Goal: Find contact information: Find contact information

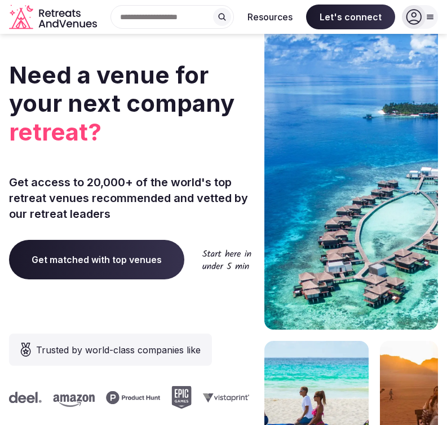
click at [181, 16] on input "text" at bounding box center [173, 17] width 124 height 24
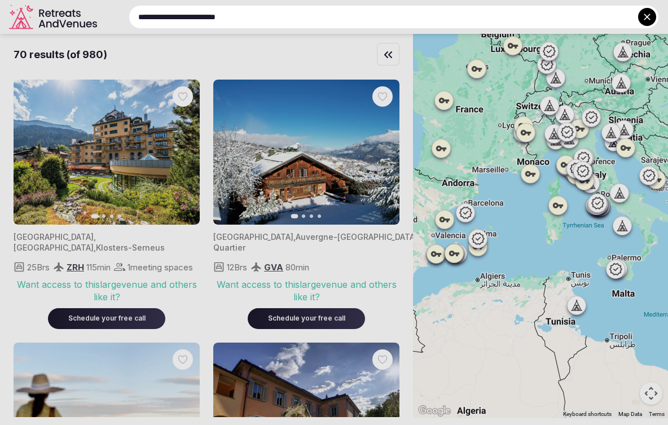
type input "**********"
drag, startPoint x: 460, startPoint y: 302, endPoint x: 652, endPoint y: 280, distance: 192.5
click at [447, 280] on div at bounding box center [334, 212] width 668 height 425
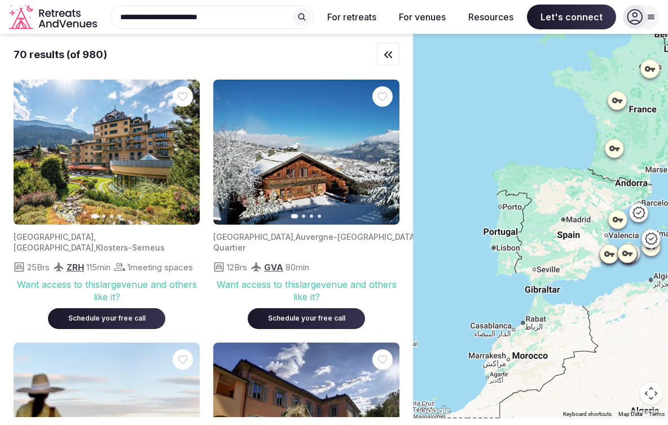
drag, startPoint x: 463, startPoint y: 329, endPoint x: 650, endPoint y: 332, distance: 187.3
click at [447, 332] on div at bounding box center [540, 226] width 255 height 384
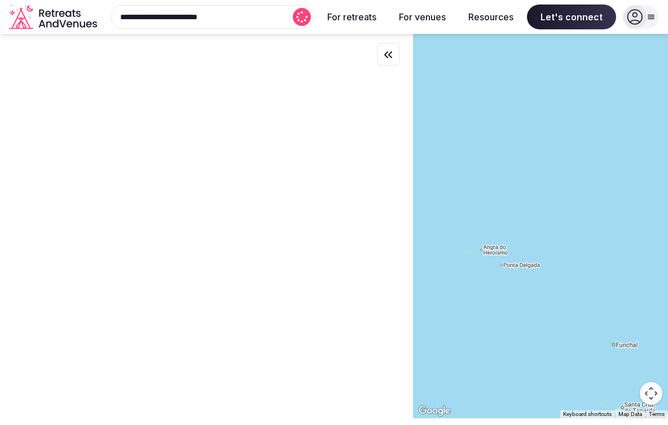
drag, startPoint x: 487, startPoint y: 314, endPoint x: 692, endPoint y: 311, distance: 204.8
click at [447, 311] on html "**********" at bounding box center [334, 212] width 668 height 425
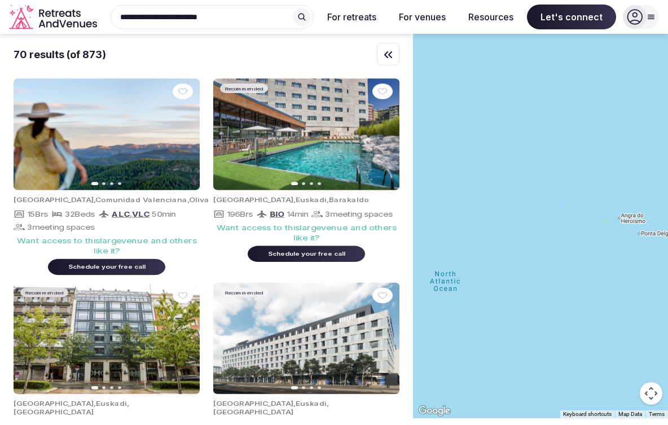
drag, startPoint x: 497, startPoint y: 281, endPoint x: 650, endPoint y: 244, distance: 157.9
click at [447, 244] on div at bounding box center [540, 226] width 255 height 384
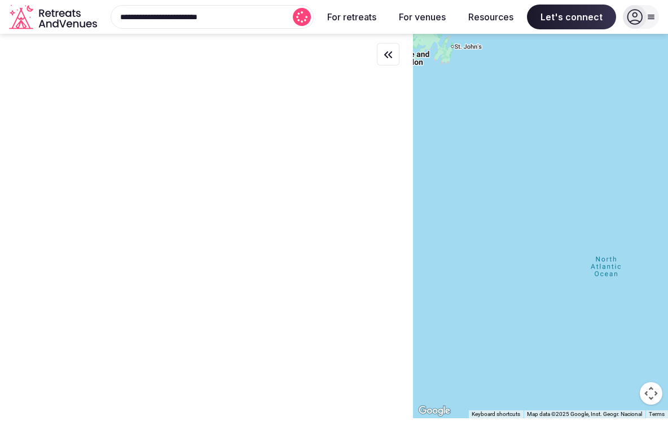
drag, startPoint x: 440, startPoint y: 204, endPoint x: 602, endPoint y: 189, distance: 163.1
click at [447, 189] on div at bounding box center [540, 226] width 255 height 384
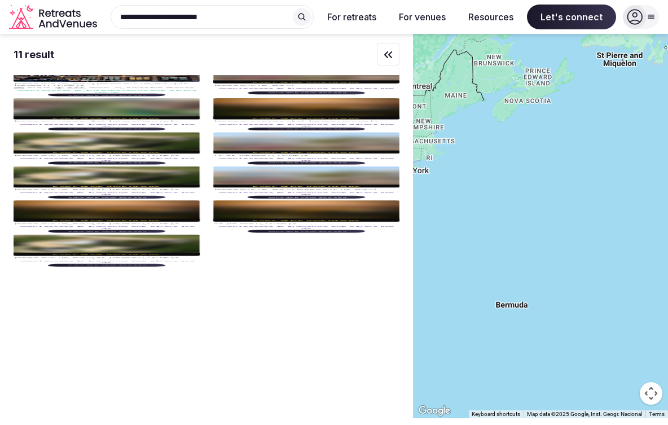
drag, startPoint x: 435, startPoint y: 198, endPoint x: 649, endPoint y: 200, distance: 213.8
click at [447, 200] on div at bounding box center [540, 226] width 255 height 384
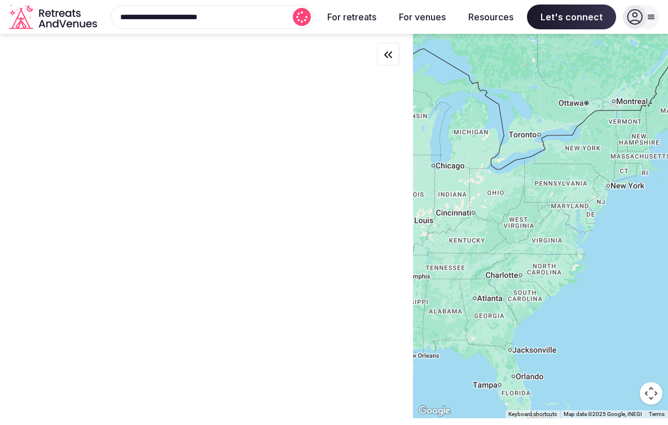
drag, startPoint x: 467, startPoint y: 179, endPoint x: 681, endPoint y: 193, distance: 214.8
click at [447, 193] on html "**********" at bounding box center [334, 212] width 668 height 425
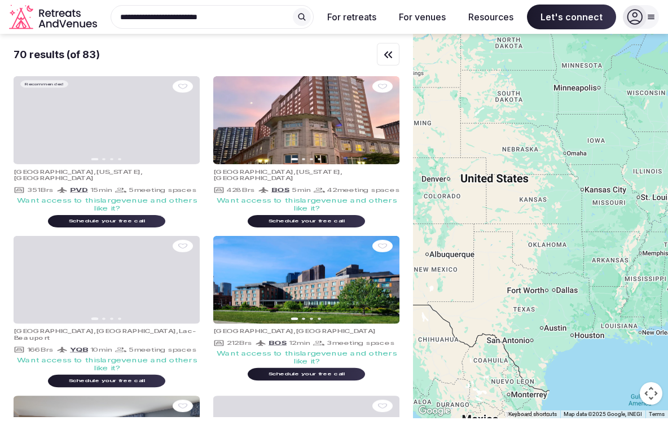
drag, startPoint x: 510, startPoint y: 184, endPoint x: 754, endPoint y: 160, distance: 244.8
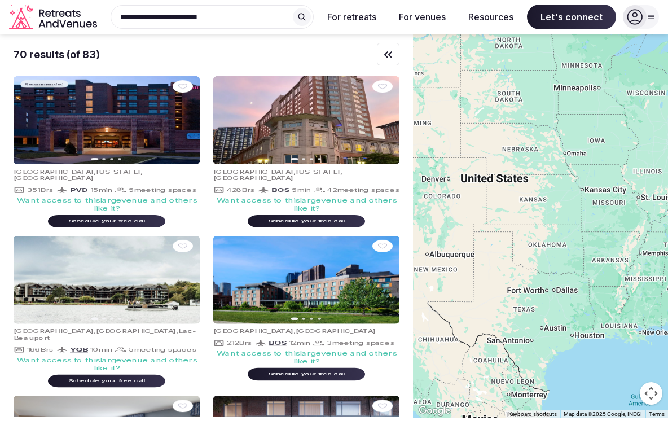
click at [447, 160] on html "**********" at bounding box center [334, 212] width 668 height 425
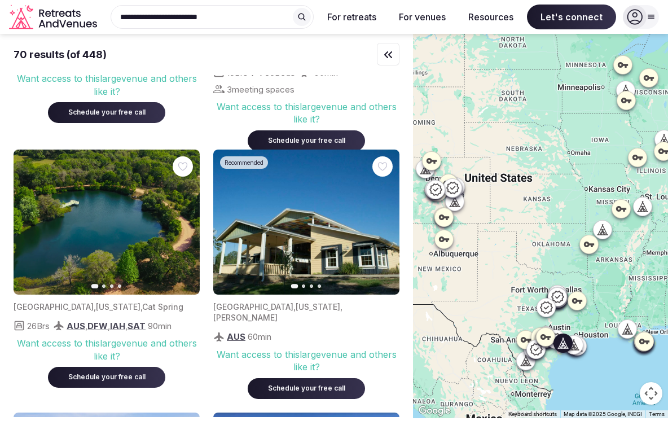
scroll to position [737, 0]
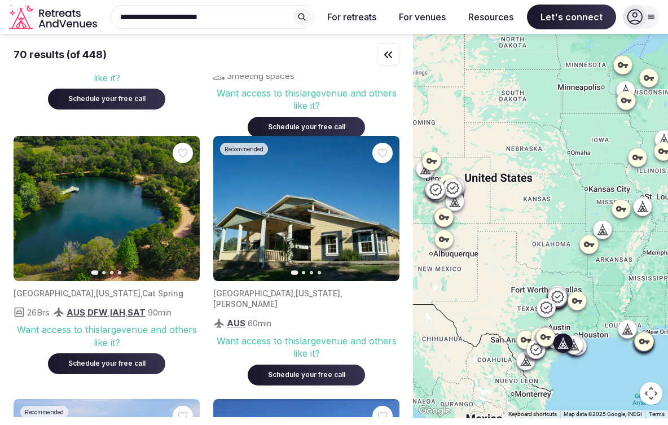
click at [165, 195] on img at bounding box center [107, 208] width 186 height 145
click at [324, 217] on img at bounding box center [306, 208] width 186 height 145
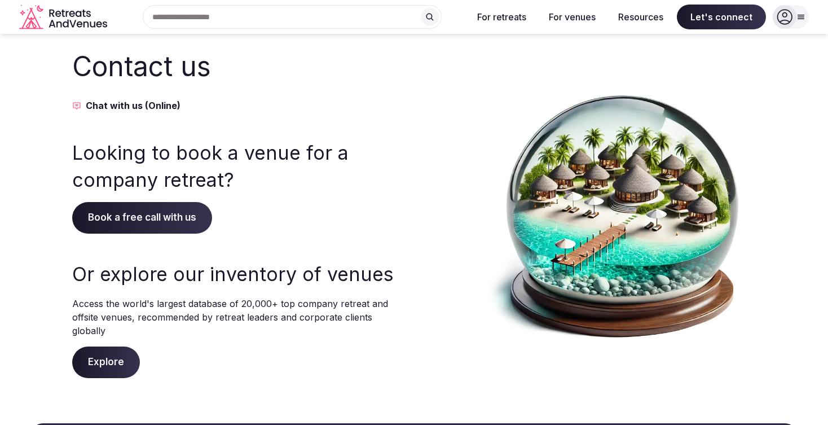
click at [147, 106] on button "Chat with us (Online)" at bounding box center [237, 106] width 331 height 14
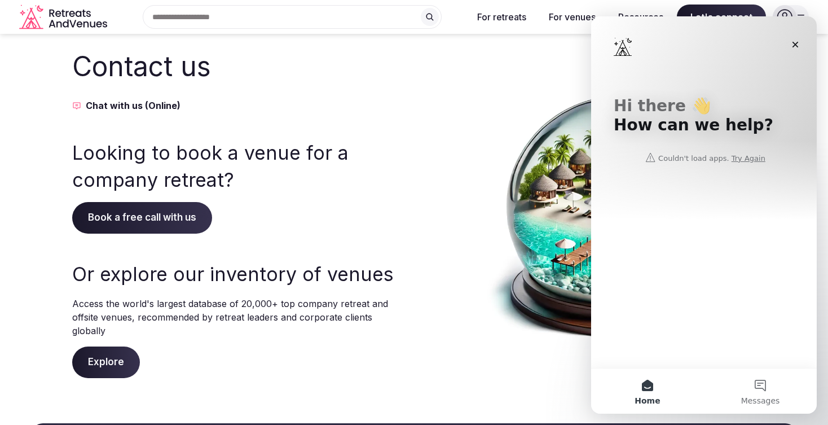
click at [751, 162] on div "Hi there 👋 How can we help?" at bounding box center [703, 117] width 203 height 203
click at [750, 155] on div "Hi there 👋 How can we help?" at bounding box center [703, 117] width 203 height 203
click at [750, 159] on div "Hi there 👋 How can we help?" at bounding box center [703, 117] width 203 height 203
click at [617, 49] on img "Intercom messenger" at bounding box center [623, 47] width 18 height 18
click at [394, 231] on div "Looking to book a venue for a company retreat? Book a free call with us" at bounding box center [237, 186] width 331 height 94
